Goal: Understand process/instructions

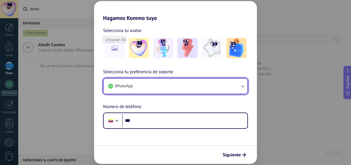
click at [237, 86] on button "WhatsApp" at bounding box center [176, 86] width 144 height 15
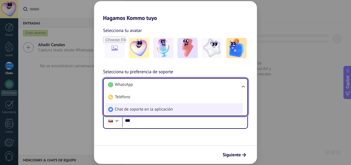
click at [211, 108] on li "Chat de soporte en la aplicación" at bounding box center [174, 109] width 137 height 12
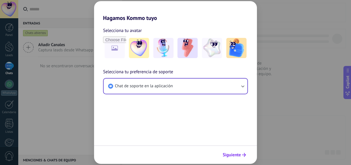
click at [227, 155] on span "Siguiente" at bounding box center [232, 155] width 18 height 4
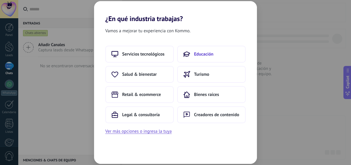
click at [211, 51] on button "Educación" at bounding box center [211, 54] width 69 height 17
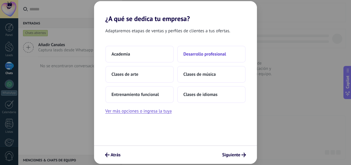
click at [206, 57] on button "Desarrollo profesional" at bounding box center [211, 54] width 69 height 17
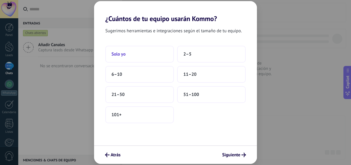
click at [140, 51] on button "Solo yo" at bounding box center [139, 54] width 69 height 17
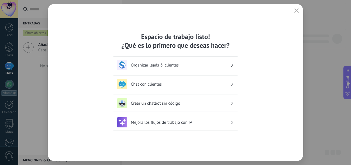
click at [175, 61] on div "Organizar leads & clientes" at bounding box center [175, 65] width 117 height 10
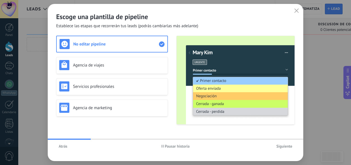
click at [287, 145] on span "Siguiente" at bounding box center [284, 146] width 16 height 4
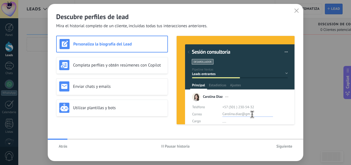
click at [287, 145] on span "Siguiente" at bounding box center [284, 146] width 16 height 4
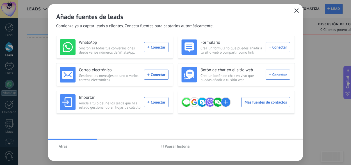
click at [300, 12] on button "button" at bounding box center [296, 11] width 7 height 8
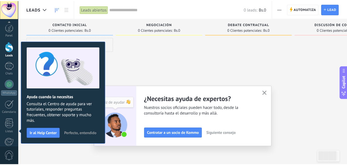
scroll to position [68, 0]
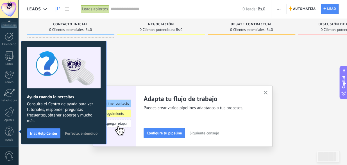
click at [240, 76] on div at bounding box center [251, 83] width 88 height 92
